Goal: Check status: Check status

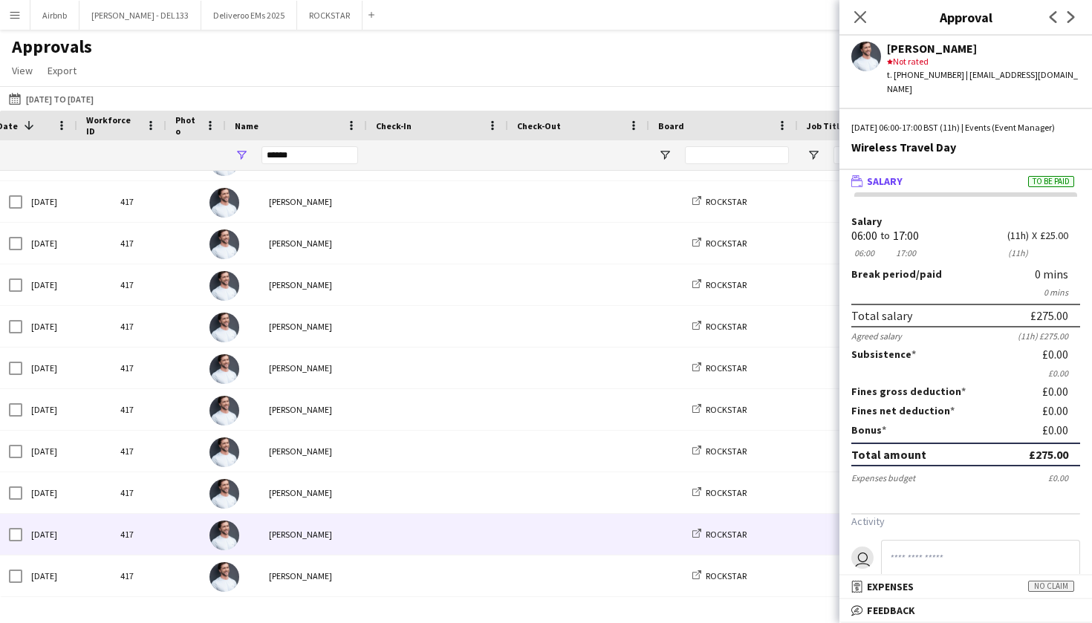
scroll to position [0, 34]
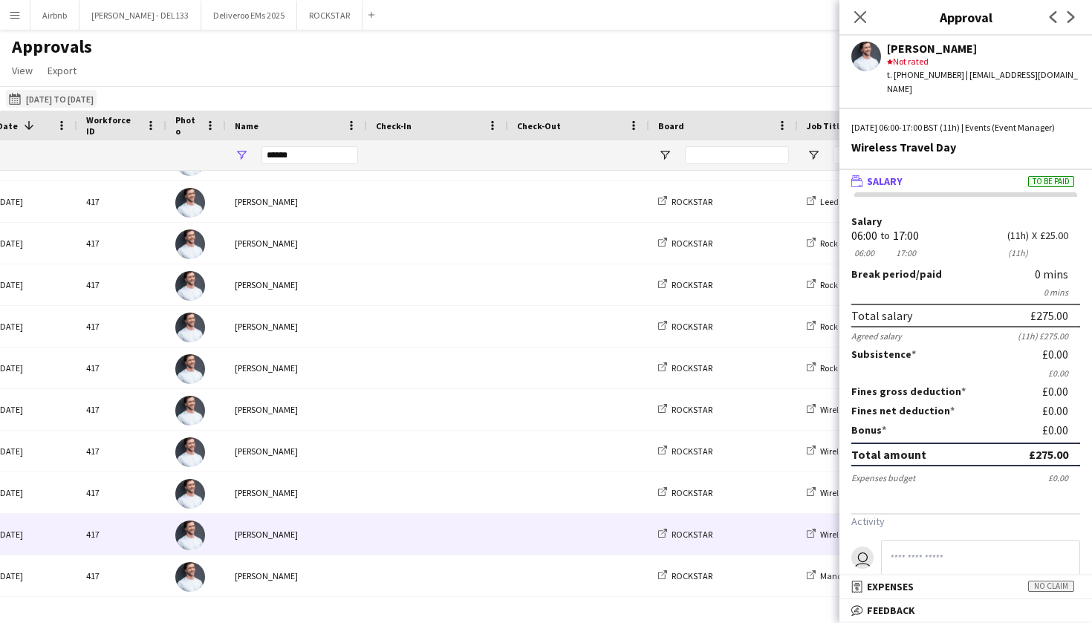
click at [97, 100] on button "[DATE] to [DATE] [DATE] to [DATE]" at bounding box center [51, 99] width 91 height 18
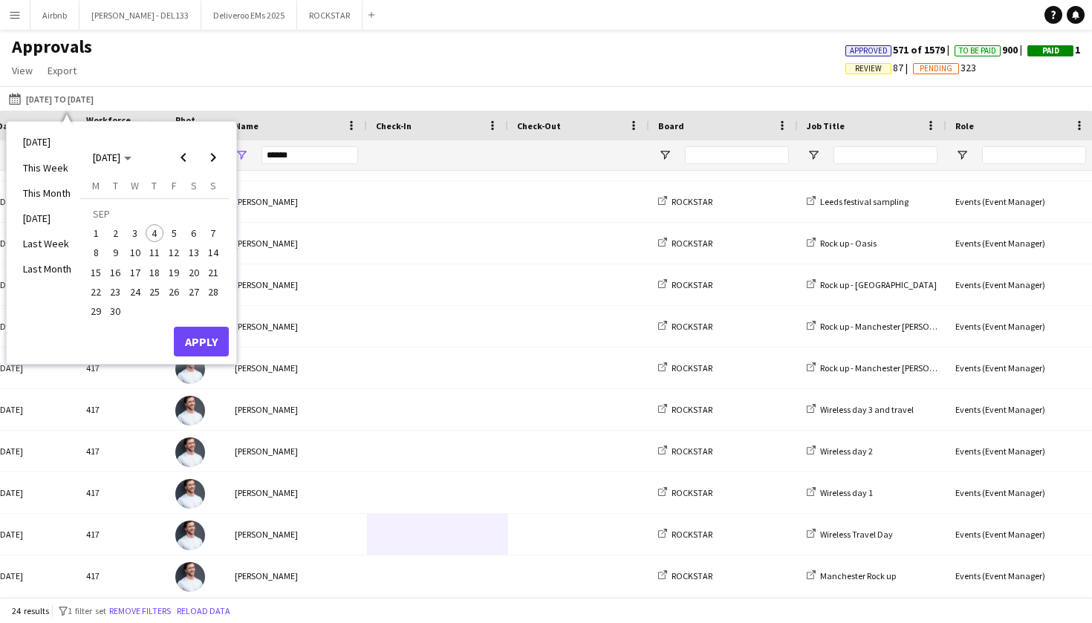
click at [157, 234] on span "4" at bounding box center [155, 233] width 18 height 18
click at [78, 100] on button "[DATE] to [DATE] [DATE] to [DATE]" at bounding box center [51, 99] width 91 height 18
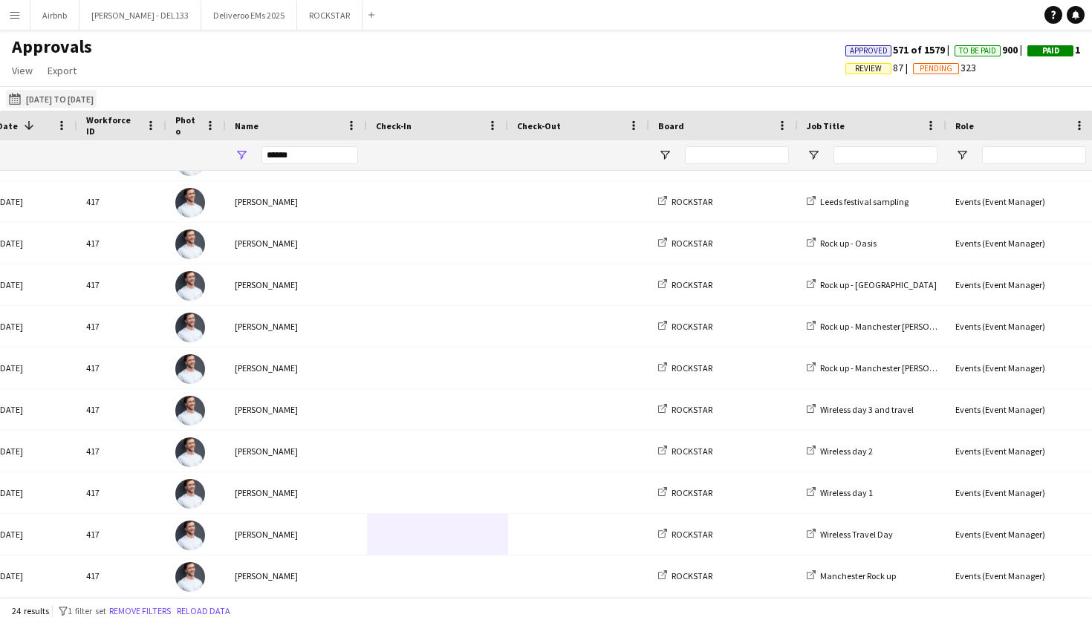
click at [97, 97] on button "[DATE] to [DATE] [DATE] to [DATE]" at bounding box center [51, 99] width 91 height 18
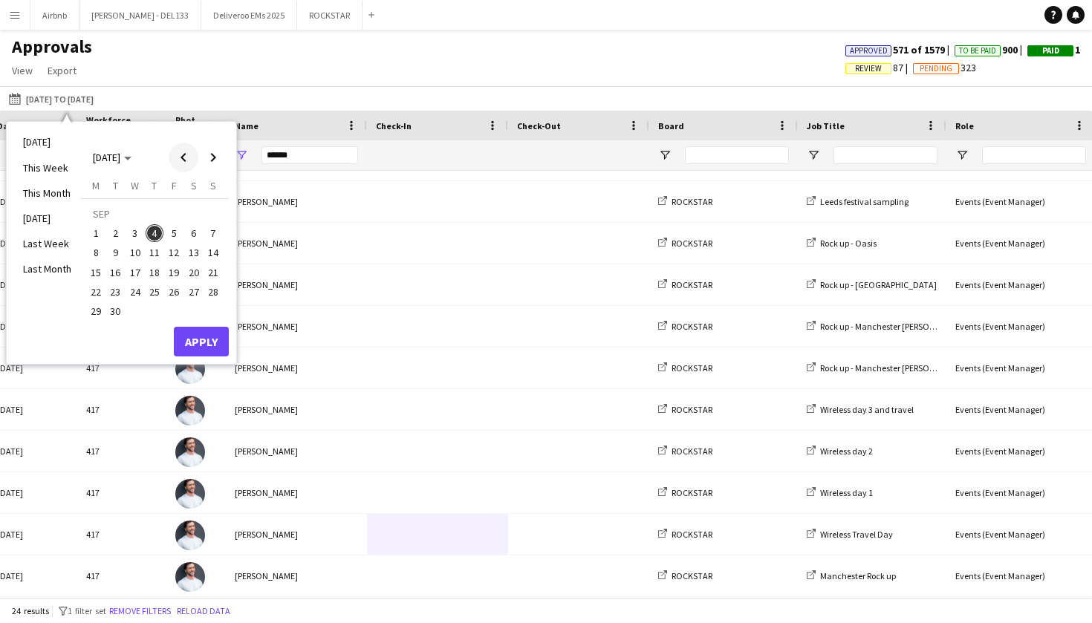
click at [180, 160] on span "Previous month" at bounding box center [184, 158] width 30 height 30
click at [176, 219] on span "1" at bounding box center [174, 215] width 18 height 21
click at [212, 158] on span "Next month" at bounding box center [213, 158] width 30 height 30
click at [154, 235] on span "4" at bounding box center [155, 233] width 18 height 18
click at [204, 342] on button "Apply" at bounding box center [201, 342] width 55 height 30
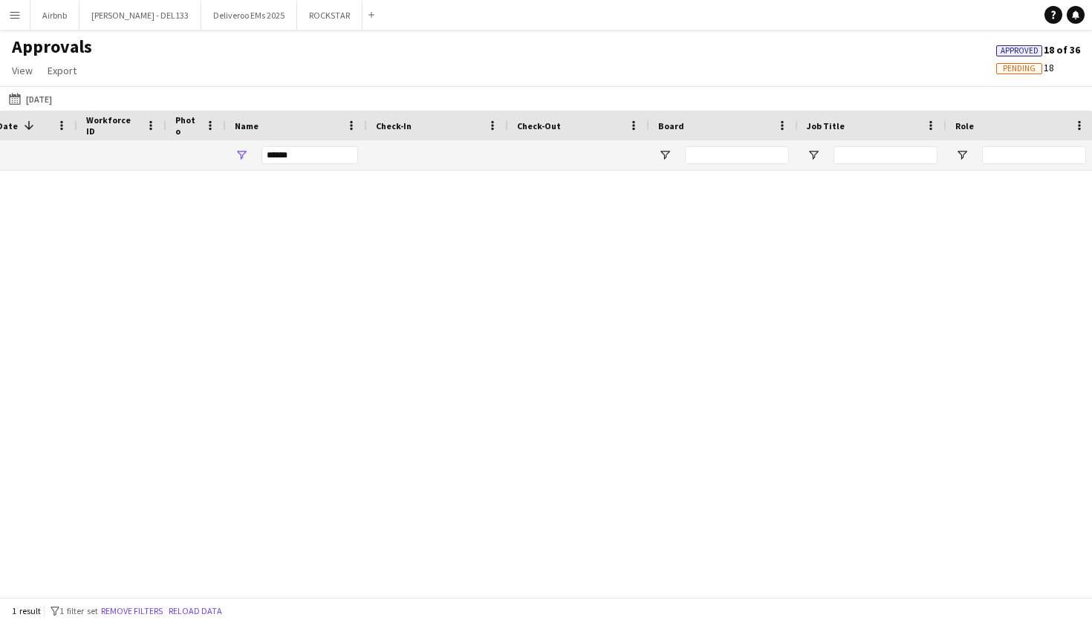
scroll to position [0, 0]
click at [45, 103] on button "[DATE] to [DATE] [DATE]" at bounding box center [30, 99] width 49 height 18
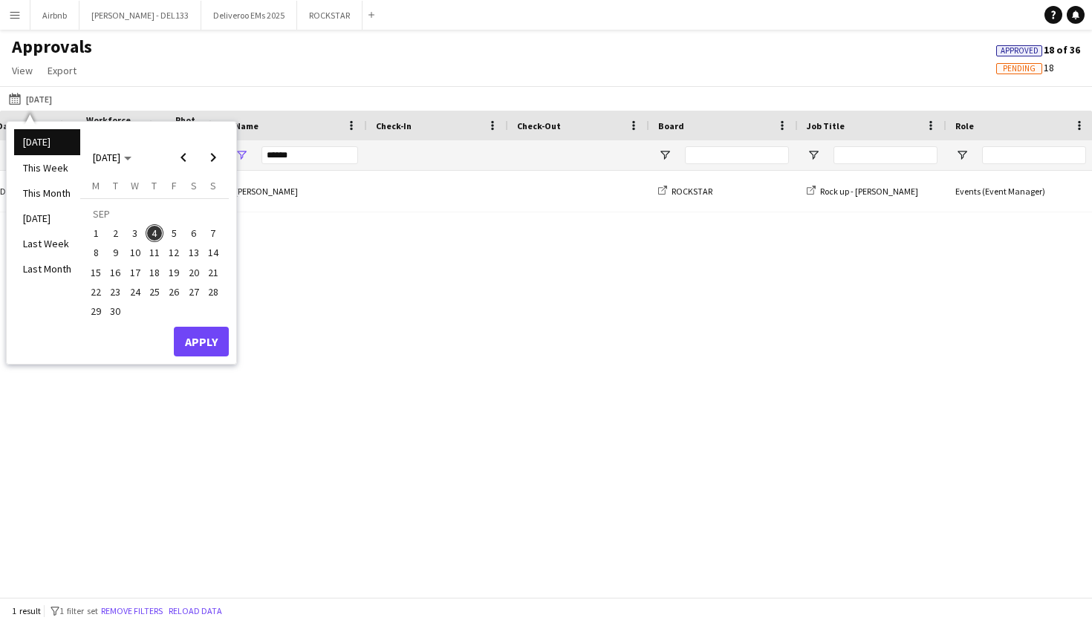
click at [319, 281] on div "[DATE] 417 [PERSON_NAME] ROCKSTAR Rock up - [PERSON_NAME] Events (Event Manager)" at bounding box center [546, 384] width 1092 height 426
click at [339, 348] on div "[DATE] 417 [PERSON_NAME] ROCKSTAR Rock up - [PERSON_NAME] Events (Event Manager)" at bounding box center [546, 384] width 1092 height 426
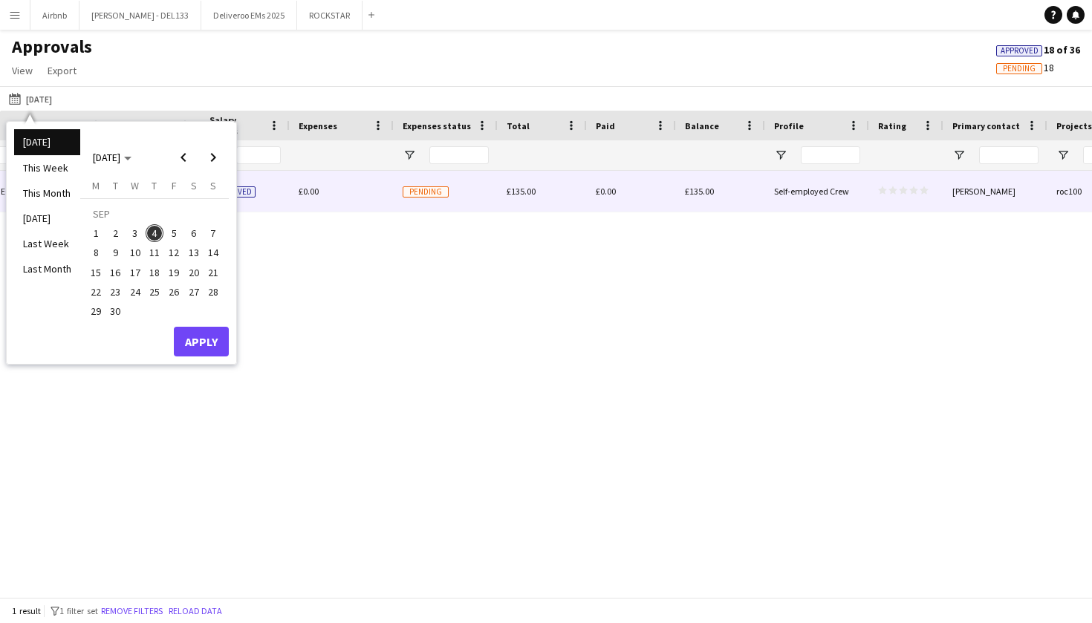
click at [474, 195] on div "Pending" at bounding box center [446, 191] width 104 height 41
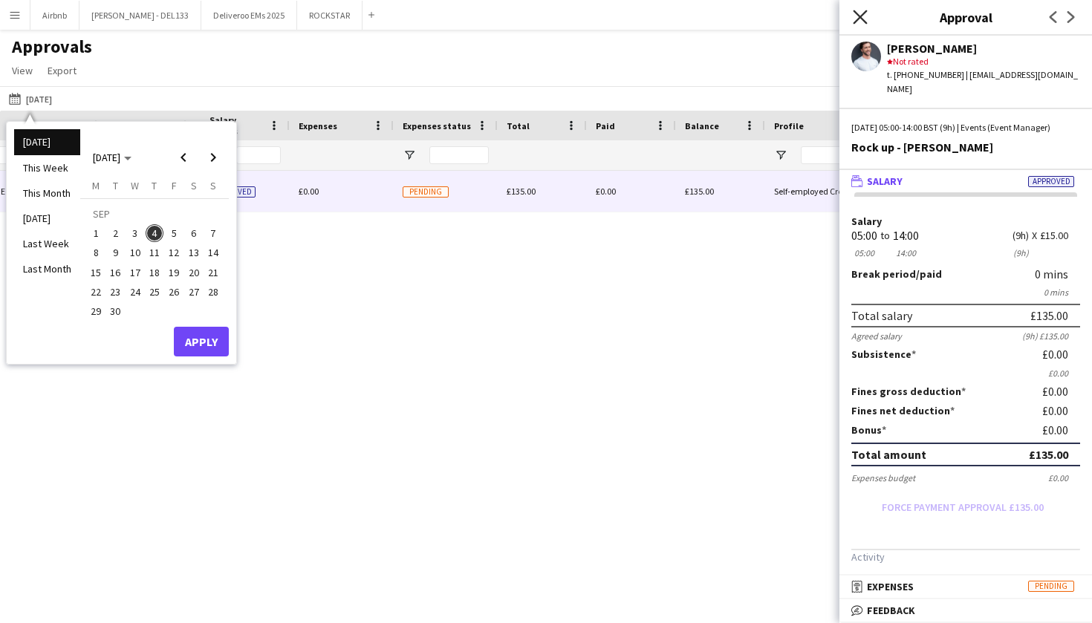
click at [862, 16] on icon "Close pop-in" at bounding box center [859, 17] width 14 height 14
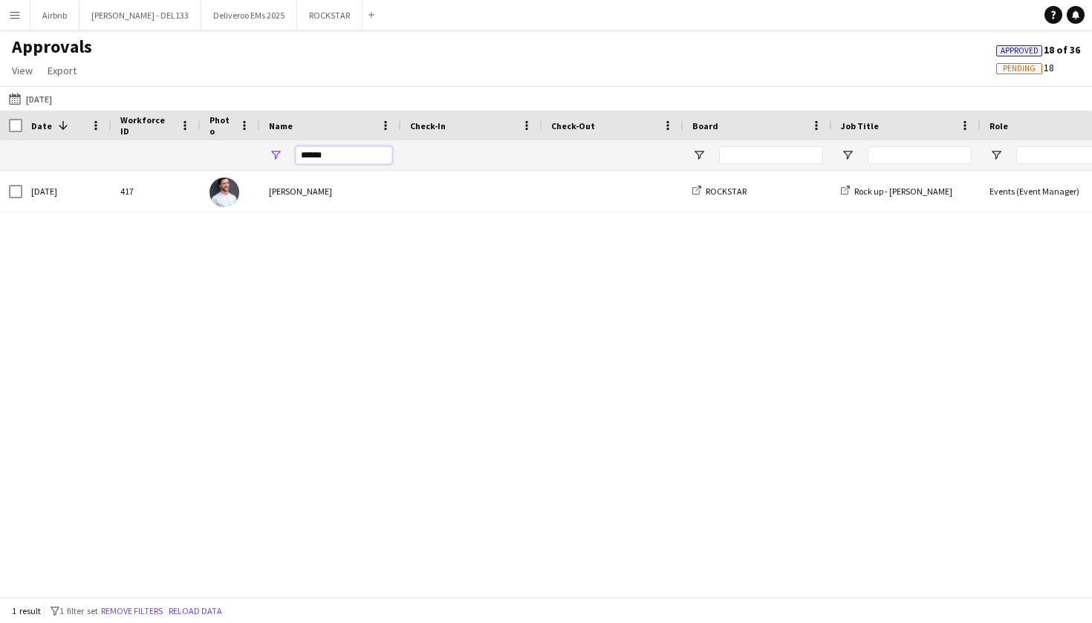
click at [330, 157] on input "*****" at bounding box center [344, 155] width 97 height 18
type input "*"
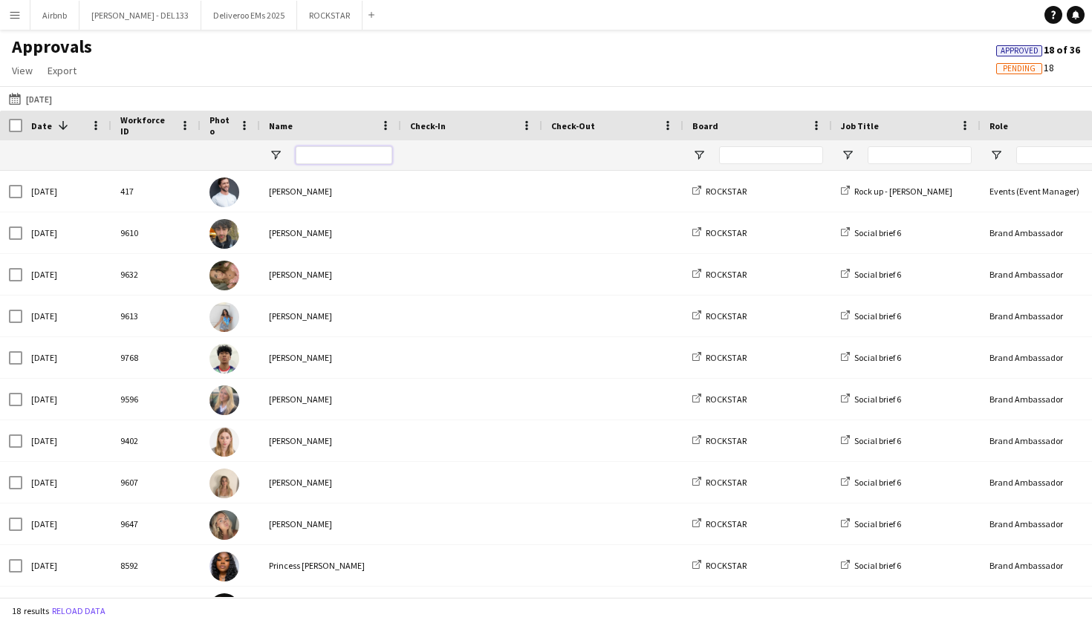
click at [322, 160] on input "Name Filter Input" at bounding box center [344, 155] width 97 height 18
click at [39, 100] on button "[DATE] to [DATE] [DATE]" at bounding box center [30, 99] width 49 height 18
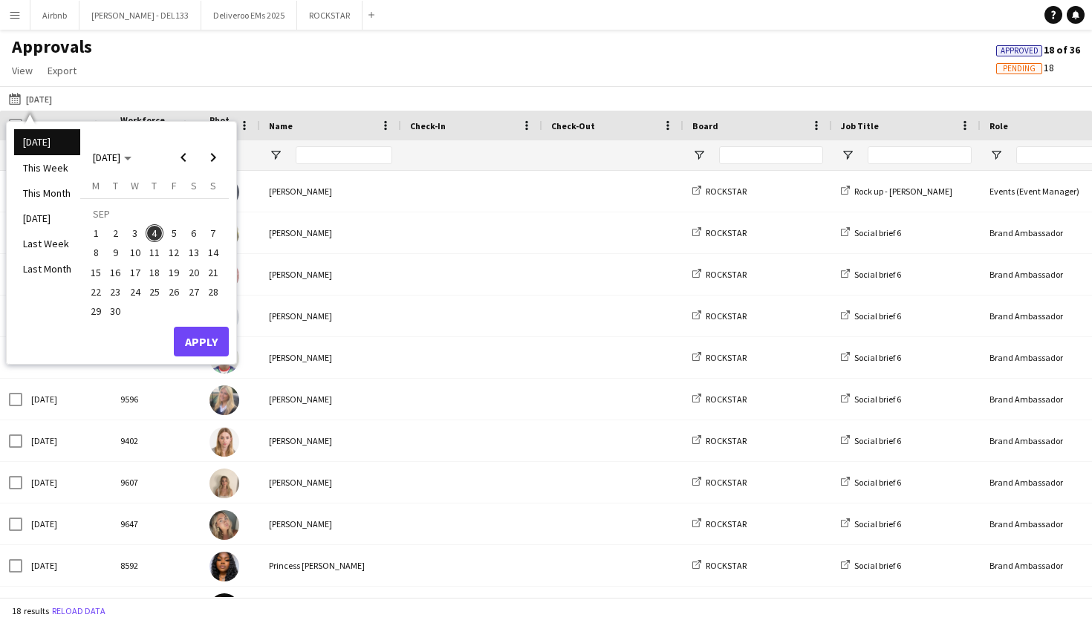
click at [99, 234] on span "1" at bounding box center [96, 233] width 18 height 18
click at [161, 232] on span "4" at bounding box center [155, 233] width 18 height 18
click at [226, 340] on button "Apply" at bounding box center [201, 342] width 55 height 30
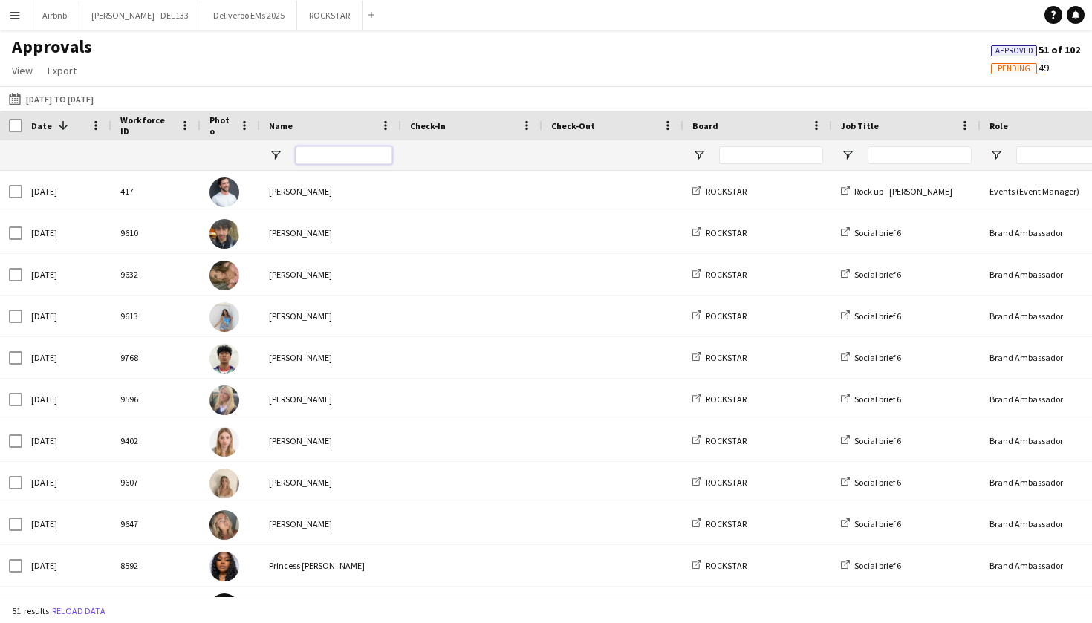
click at [324, 155] on input "Name Filter Input" at bounding box center [344, 155] width 97 height 18
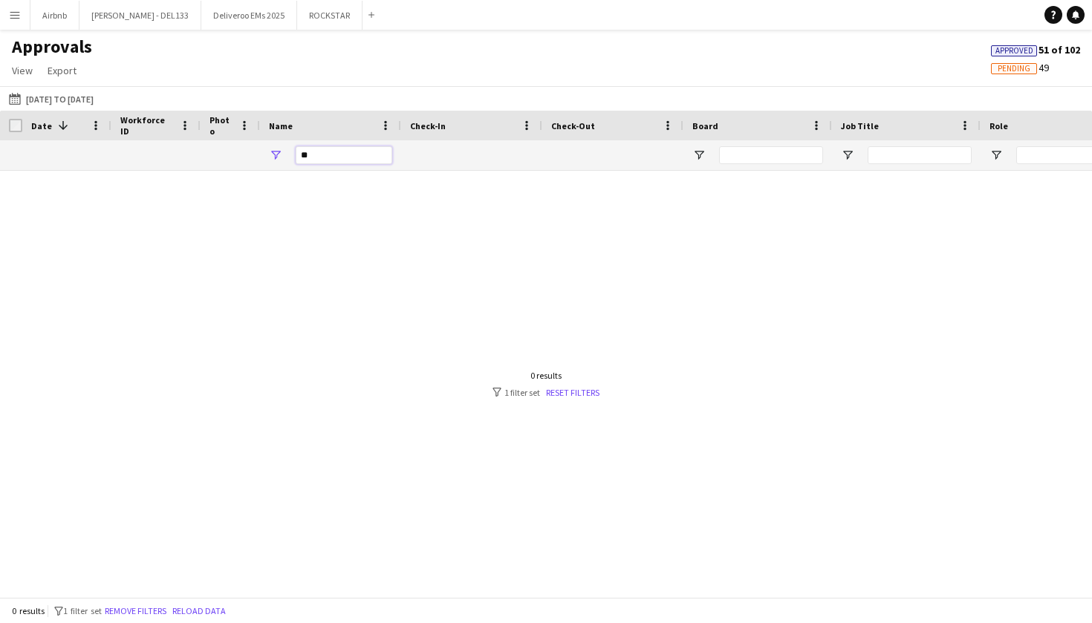
type input "*"
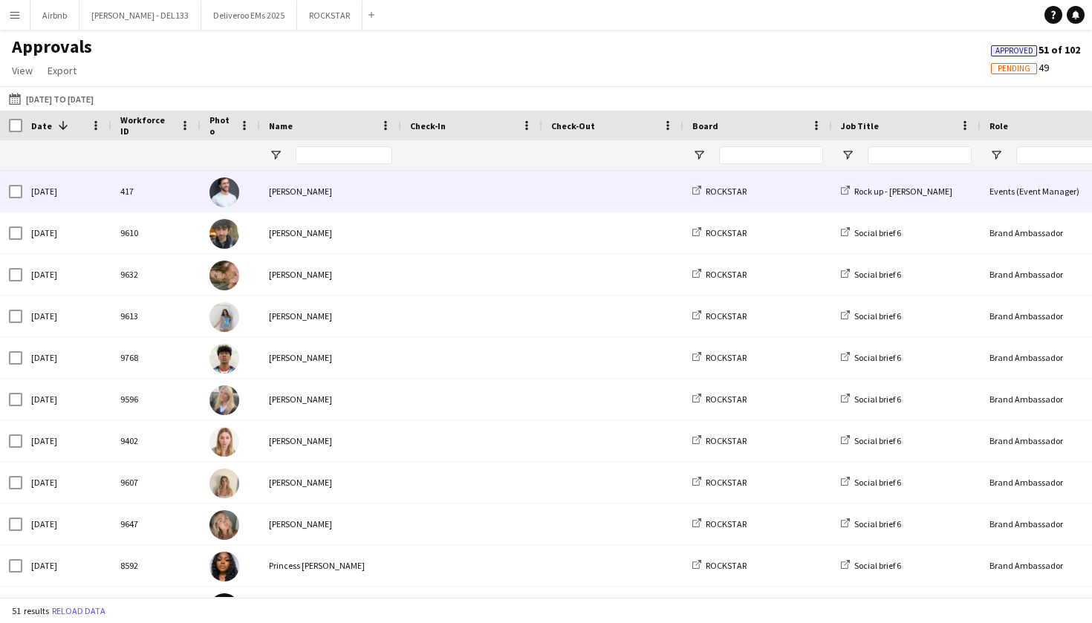
click at [489, 192] on span at bounding box center [471, 191] width 123 height 41
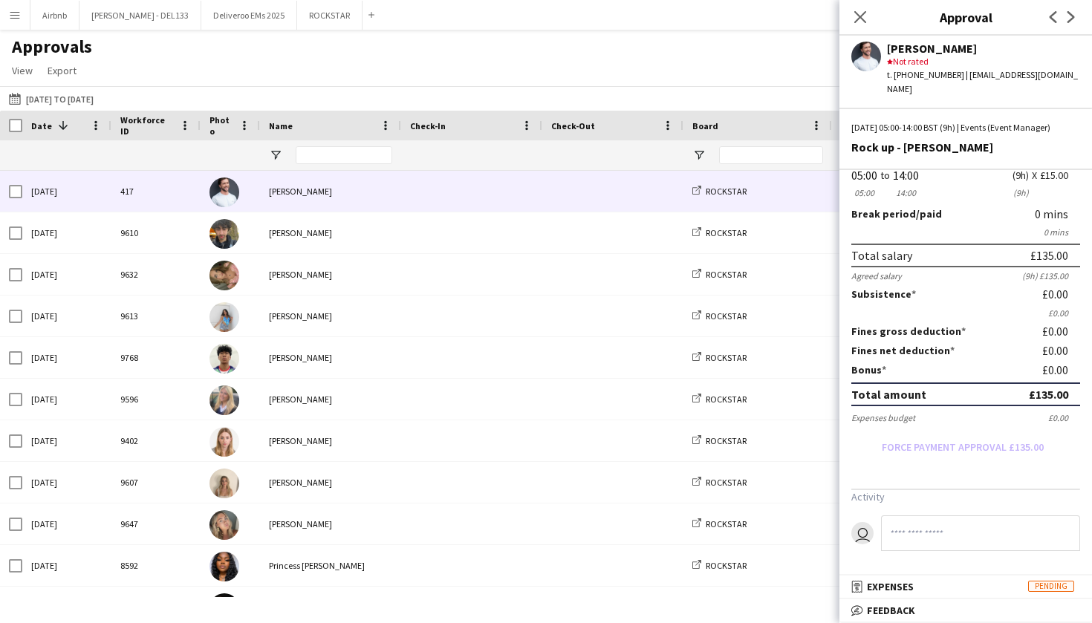
scroll to position [72, 0]
click at [937, 590] on mat-panel-title "receipt Expenses Pending" at bounding box center [962, 586] width 247 height 13
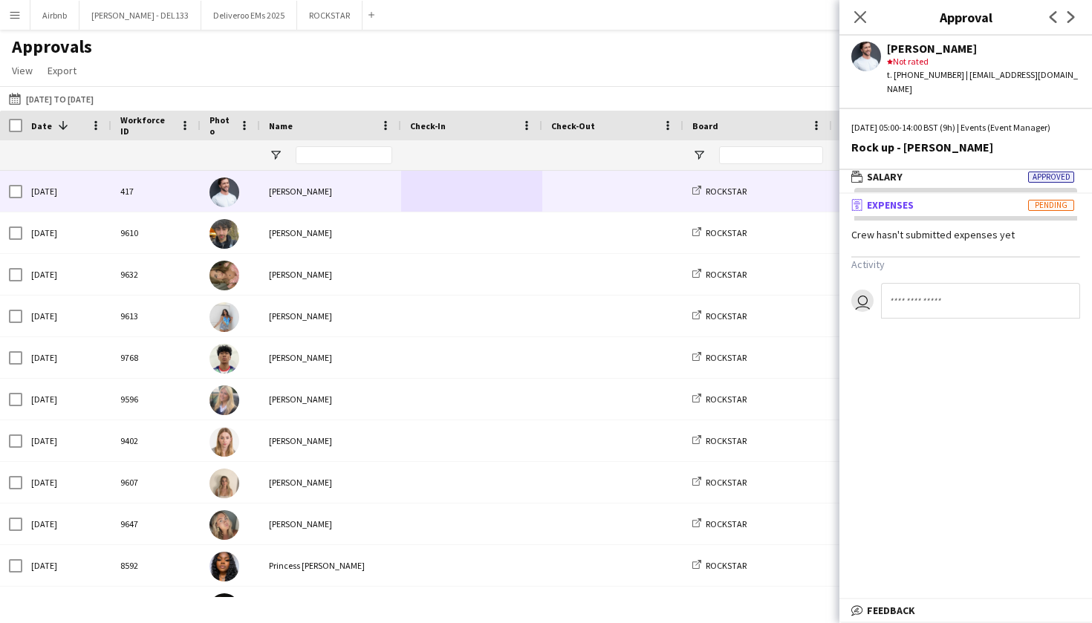
scroll to position [0, 0]
click at [888, 212] on span "Expenses" at bounding box center [890, 204] width 47 height 13
click at [959, 212] on mat-panel-title "receipt Expenses Pending" at bounding box center [962, 204] width 247 height 13
click at [863, 19] on icon at bounding box center [859, 17] width 14 height 14
